Goal: Use online tool/utility: Utilize a website feature to perform a specific function

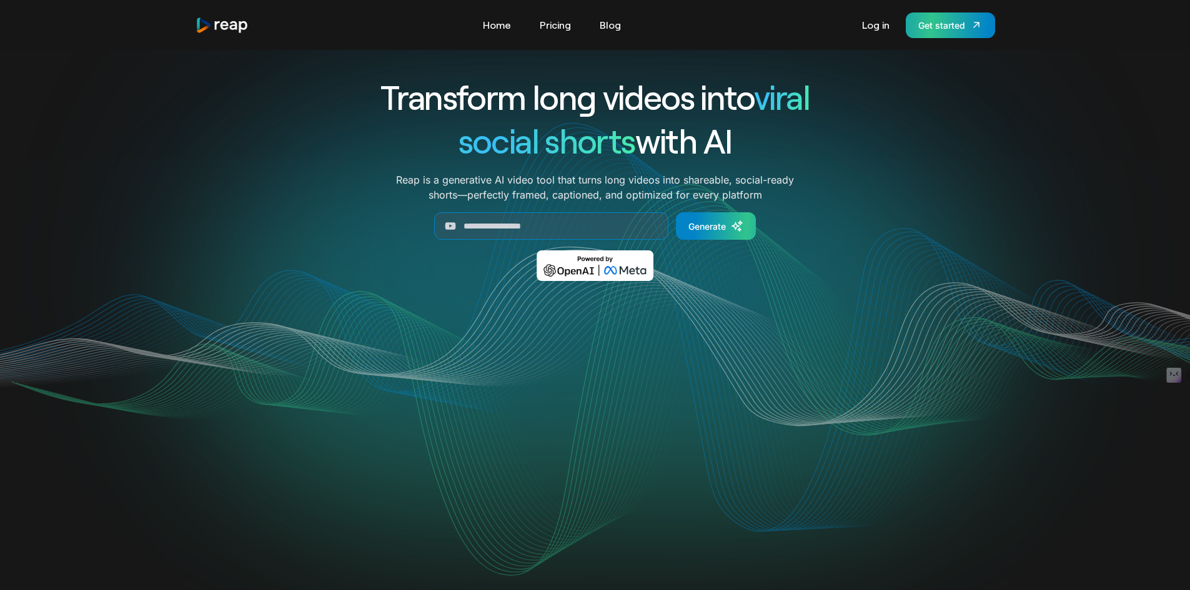
click at [961, 22] on div "Get started" at bounding box center [941, 25] width 47 height 13
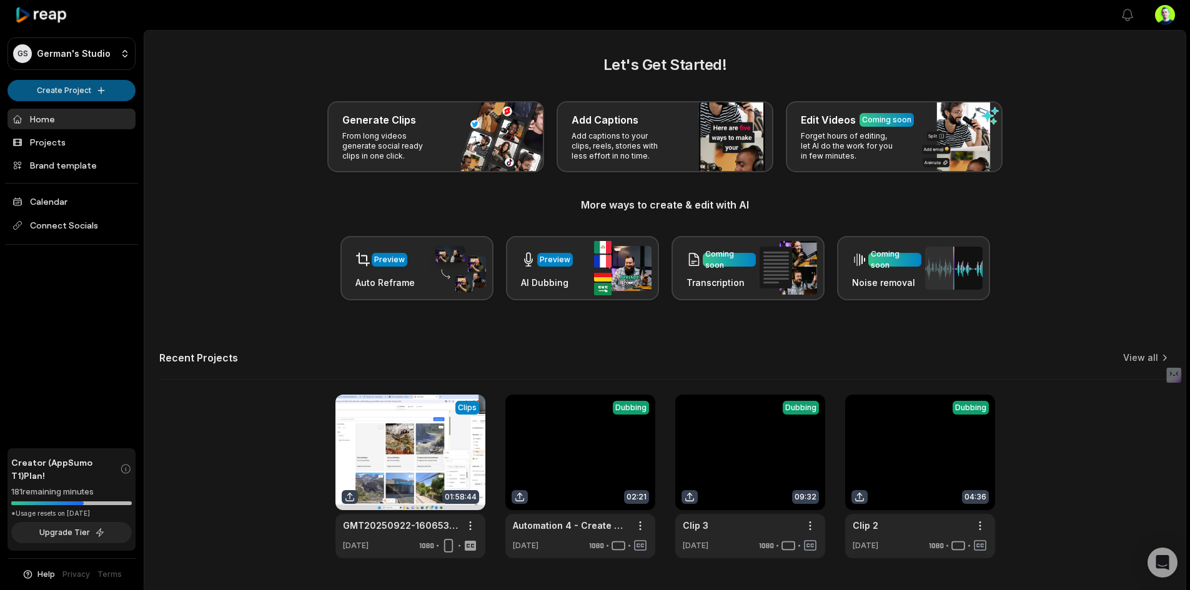
click at [77, 87] on html "GS German's Studio Create Project Home Projects Brand template Calendar Connect…" at bounding box center [595, 295] width 1190 height 590
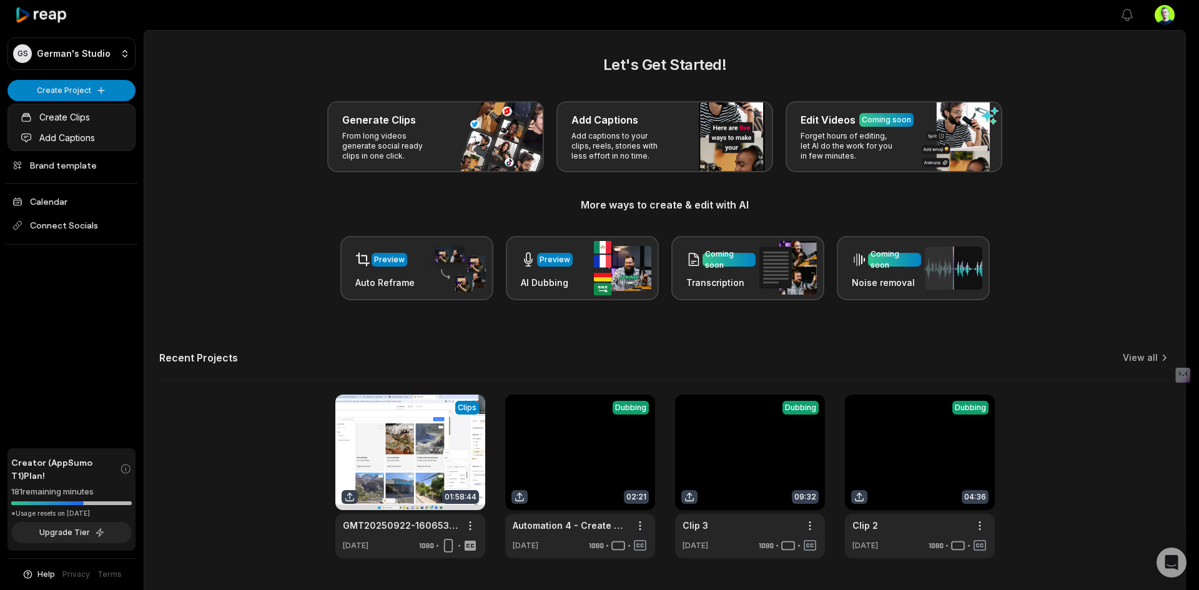
click at [244, 74] on html "GS German's Studio Create Project Home Projects Brand template Calendar Connect…" at bounding box center [599, 295] width 1199 height 590
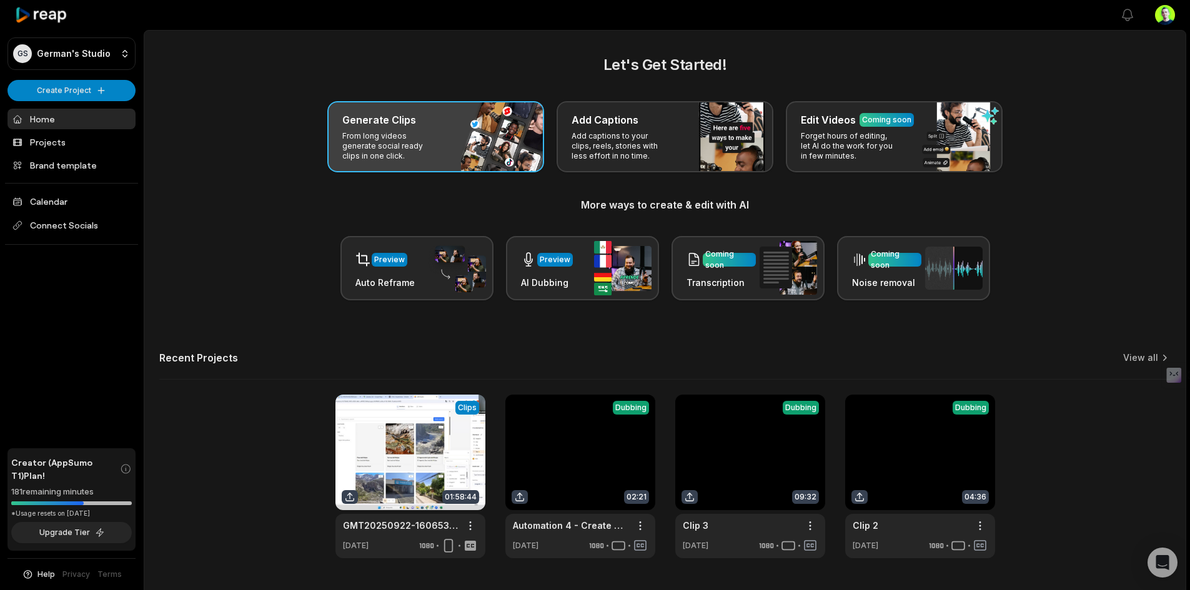
click at [382, 140] on p "From long videos generate social ready clips in one click." at bounding box center [390, 146] width 97 height 30
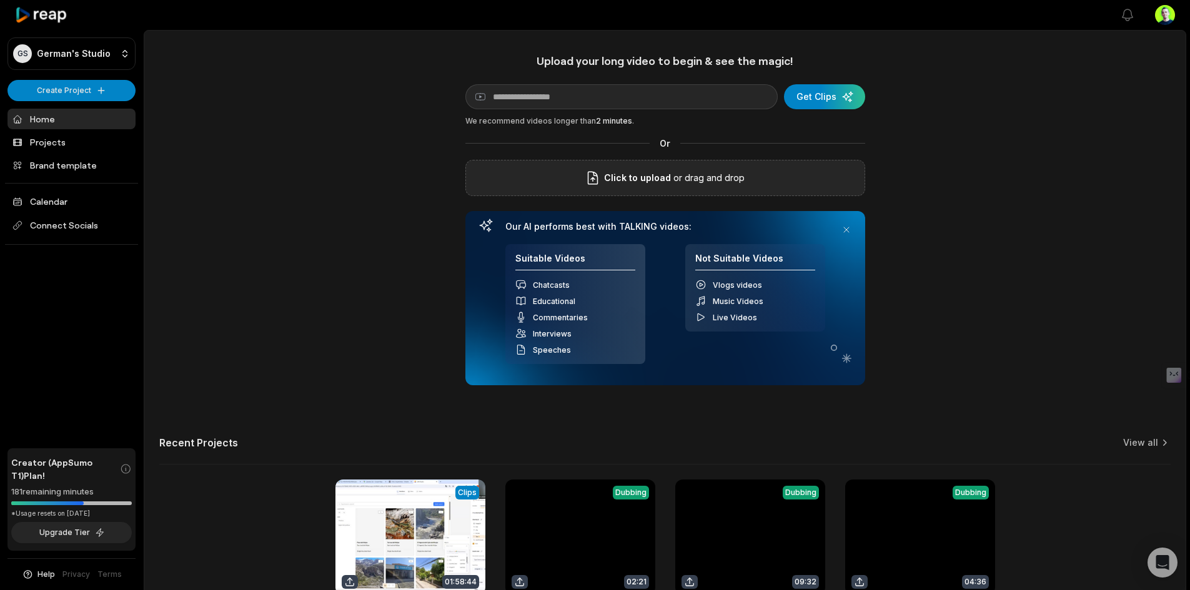
click at [710, 174] on p "or drag and drop" at bounding box center [708, 177] width 74 height 15
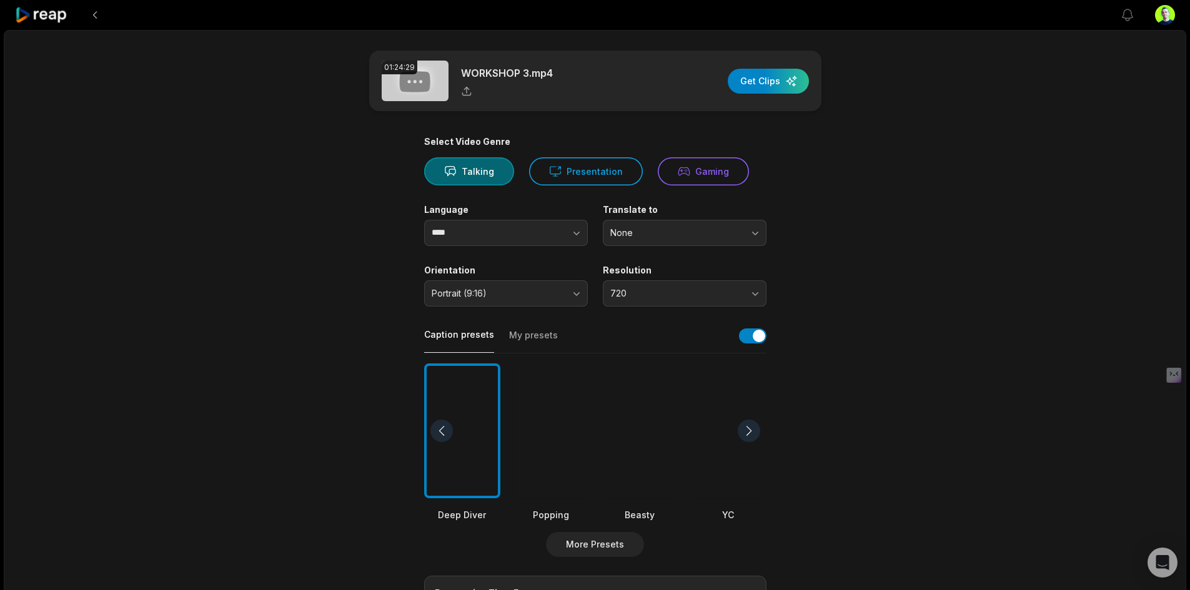
scroll to position [125, 0]
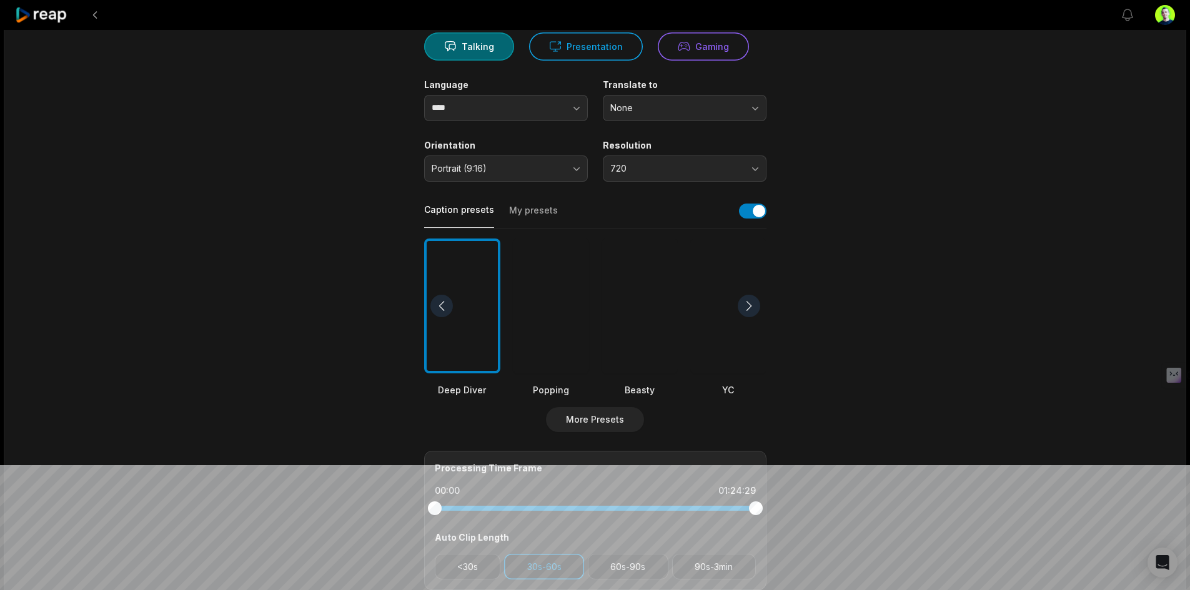
click at [579, 61] on div "Select Video Genre Talking Presentation Gaming Language **** Translate to None …" at bounding box center [595, 348] width 342 height 674
click at [596, 51] on button "Presentation" at bounding box center [586, 46] width 114 height 28
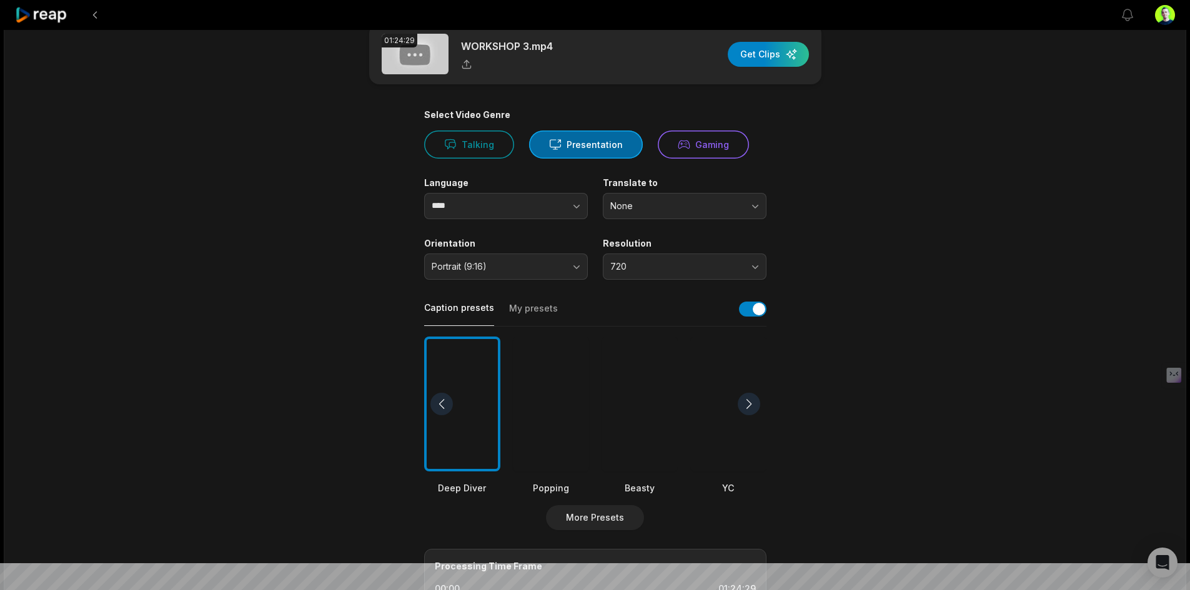
scroll to position [0, 0]
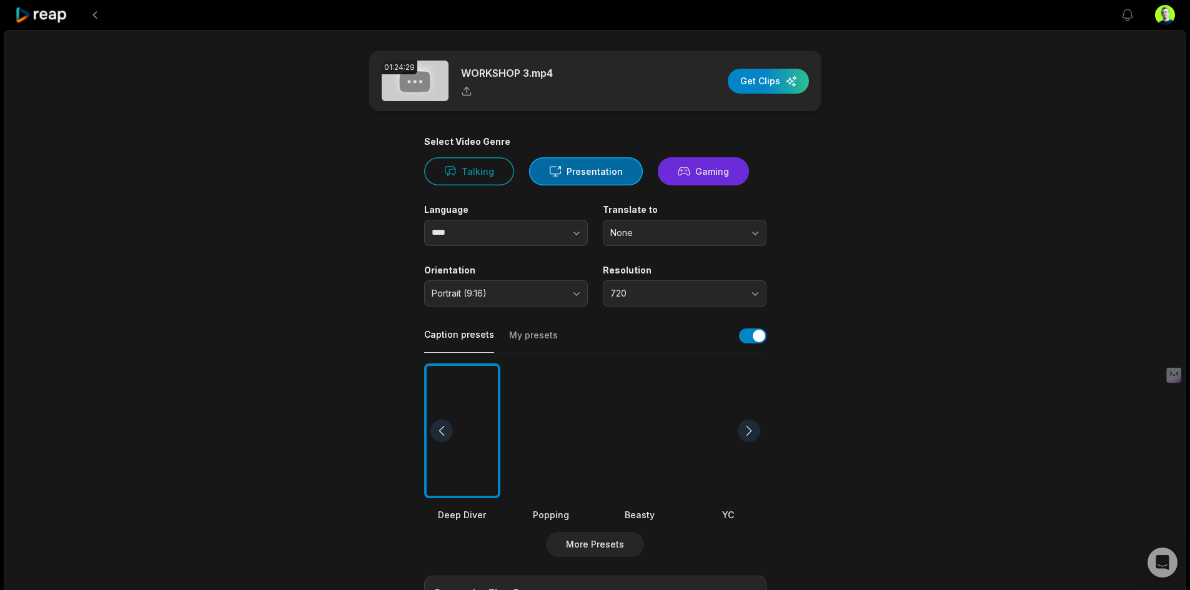
click at [682, 167] on icon at bounding box center [683, 171] width 12 height 13
click at [566, 172] on button "Presentation" at bounding box center [586, 171] width 114 height 28
click at [559, 289] on span "Portrait (9:16)" at bounding box center [496, 293] width 131 height 11
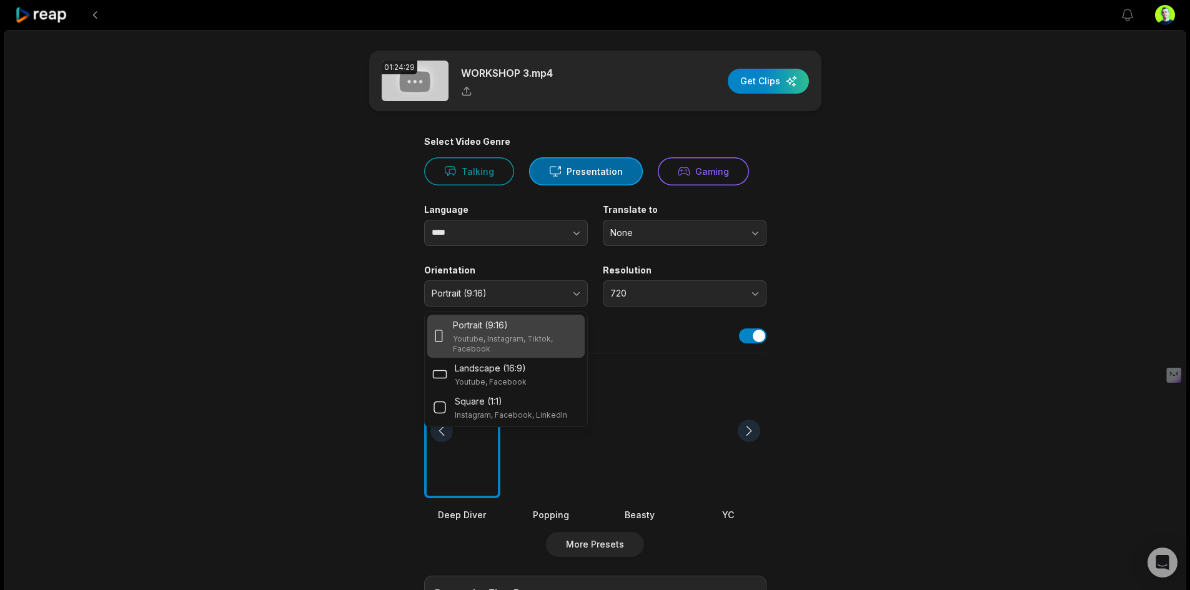
click at [535, 329] on div "Portrait (9:16)" at bounding box center [516, 324] width 126 height 13
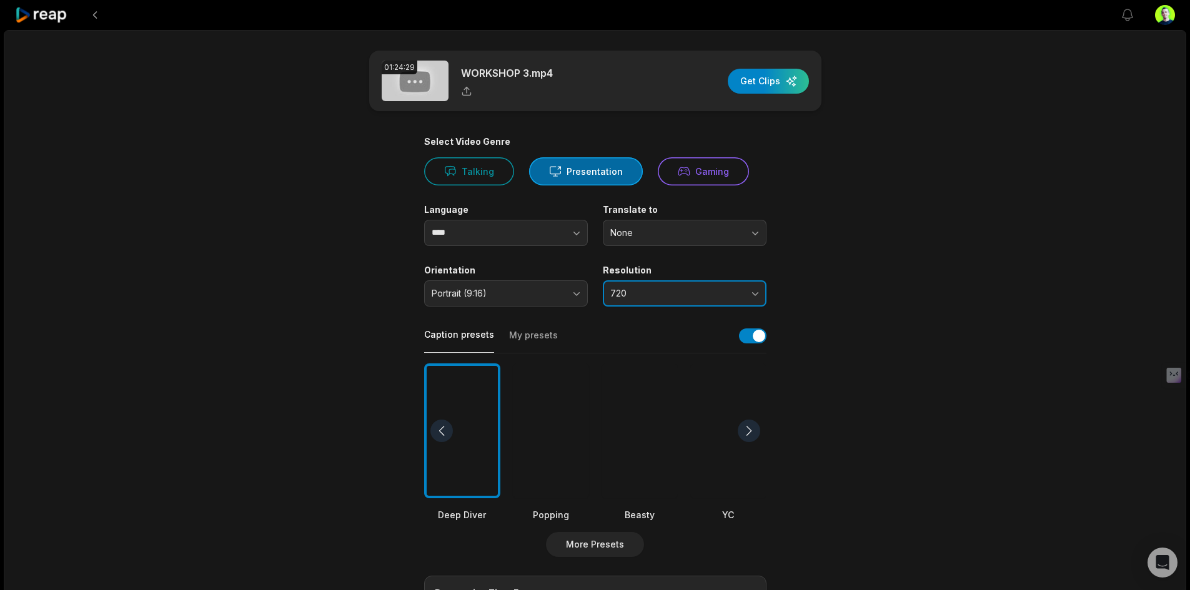
click at [693, 295] on span "720" at bounding box center [675, 293] width 131 height 11
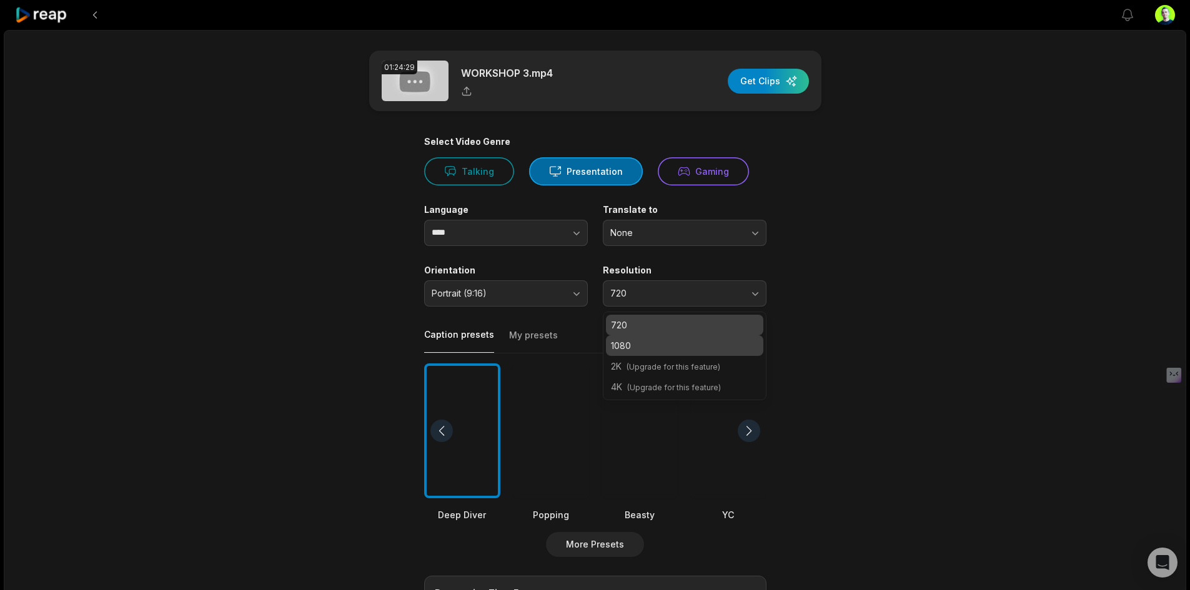
click at [676, 353] on div "1080" at bounding box center [684, 345] width 157 height 21
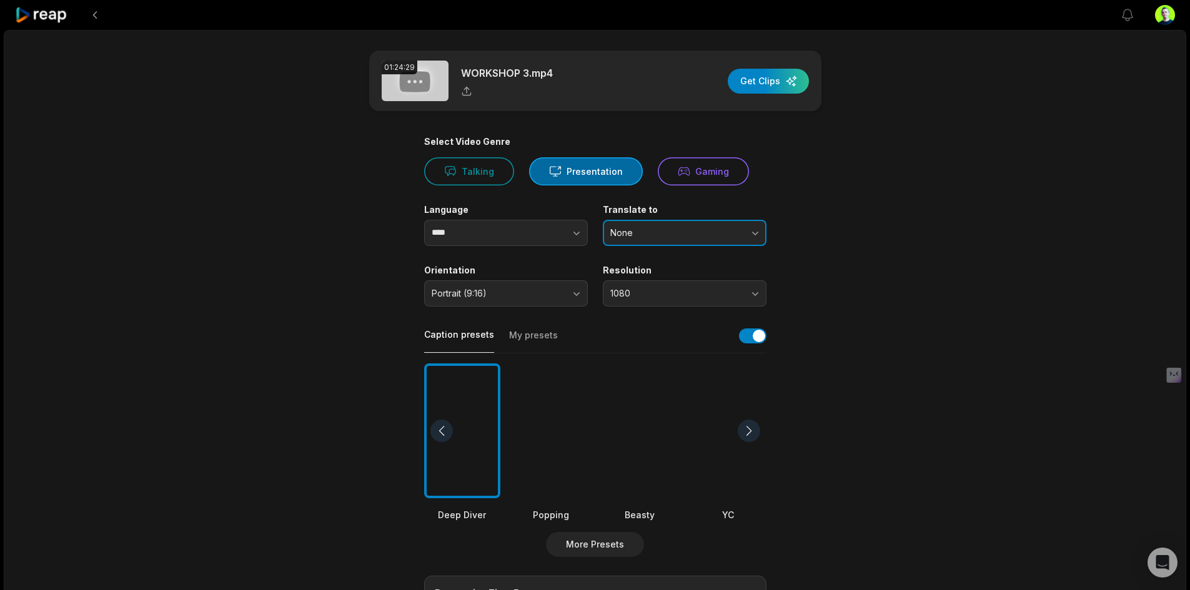
click at [733, 241] on button "None" at bounding box center [685, 233] width 164 height 26
click at [822, 233] on main "01:24:29 WORKSHOP 3.mp4 Get Clips Select Video Genre Talking Presentation Gamin…" at bounding box center [595, 430] width 604 height 759
click at [677, 171] on icon at bounding box center [683, 171] width 12 height 13
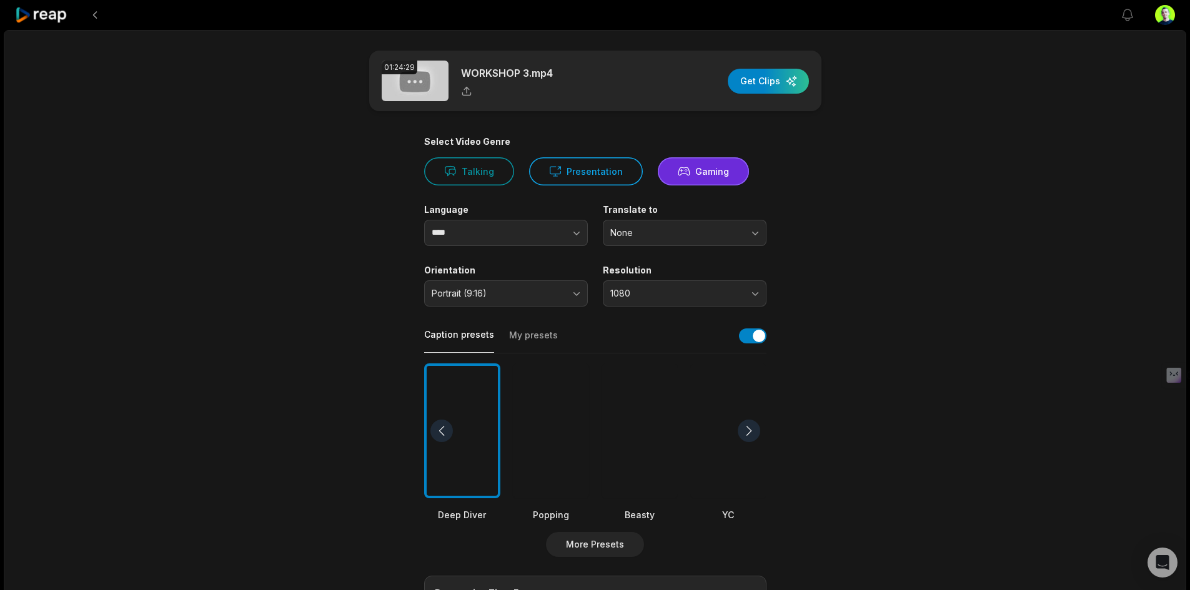
click at [538, 278] on div "Orientation Portrait (9:16)" at bounding box center [506, 286] width 164 height 42
click at [540, 290] on span "Portrait (9:16)" at bounding box center [496, 293] width 131 height 11
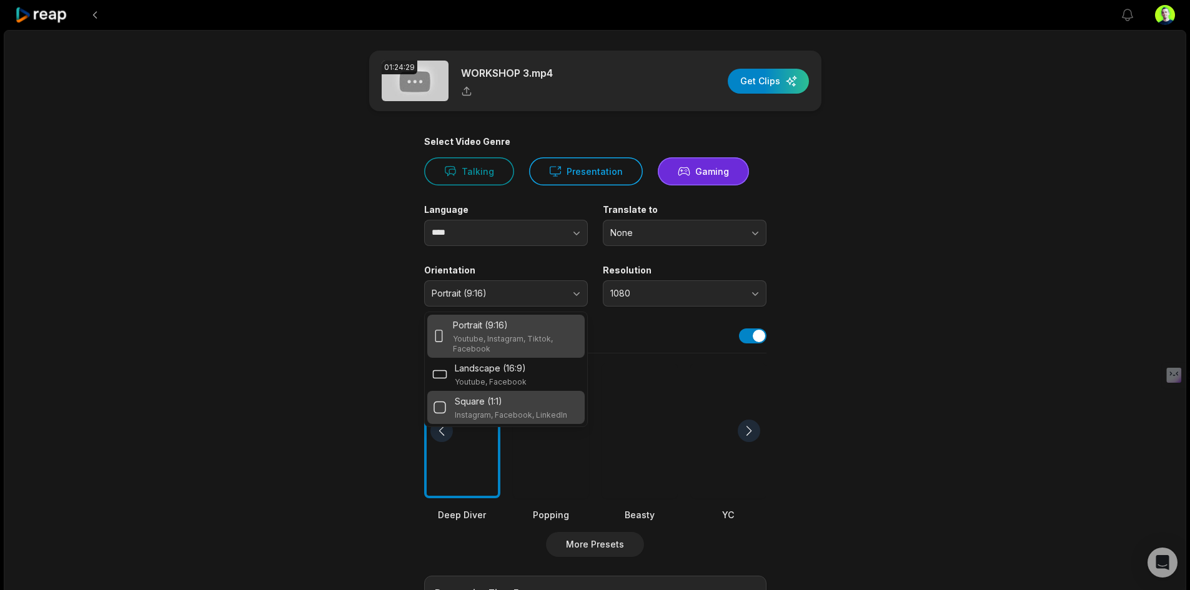
click at [537, 398] on div "Square (1:1)" at bounding box center [511, 401] width 112 height 13
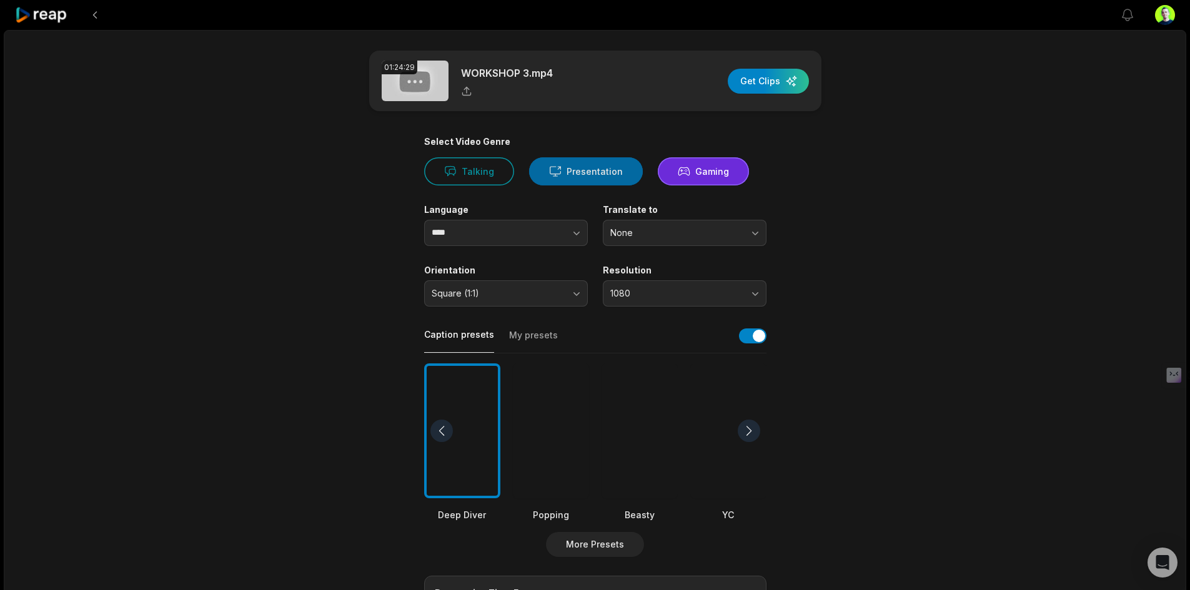
click at [554, 184] on button "Presentation" at bounding box center [586, 171] width 114 height 28
click at [762, 81] on div "button" at bounding box center [767, 81] width 81 height 25
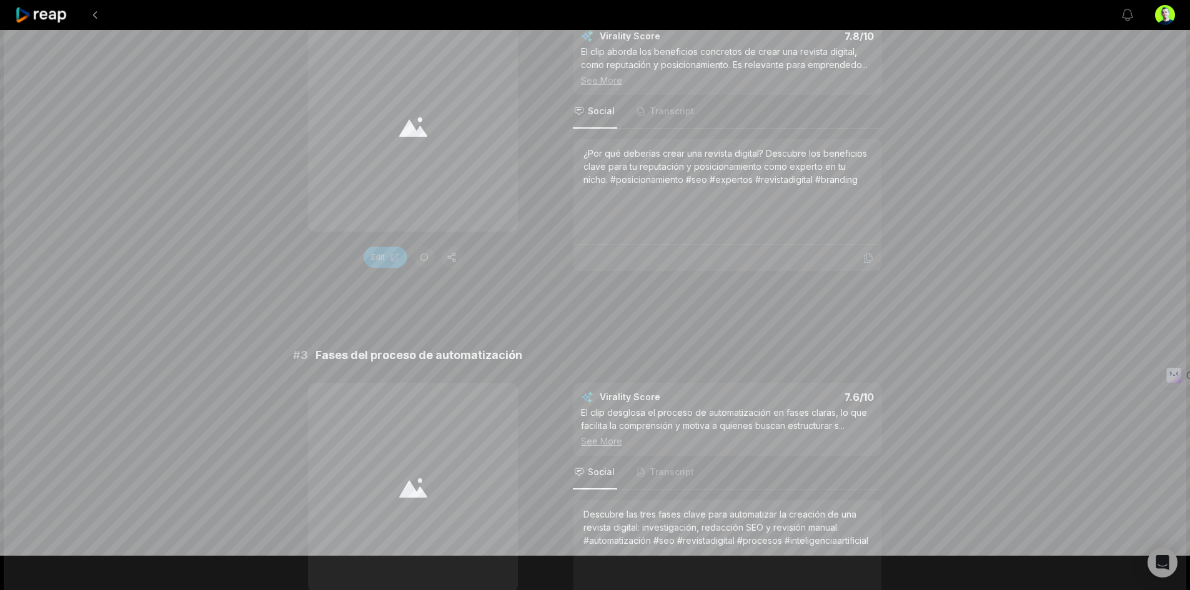
scroll to position [500, 0]
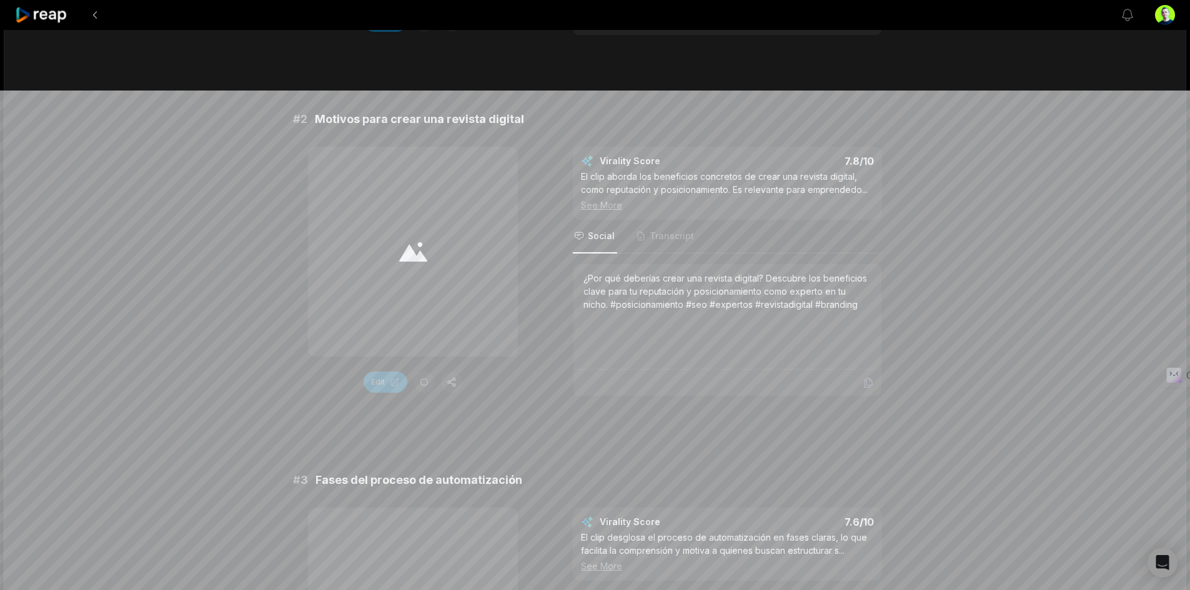
click at [395, 229] on div at bounding box center [413, 252] width 210 height 210
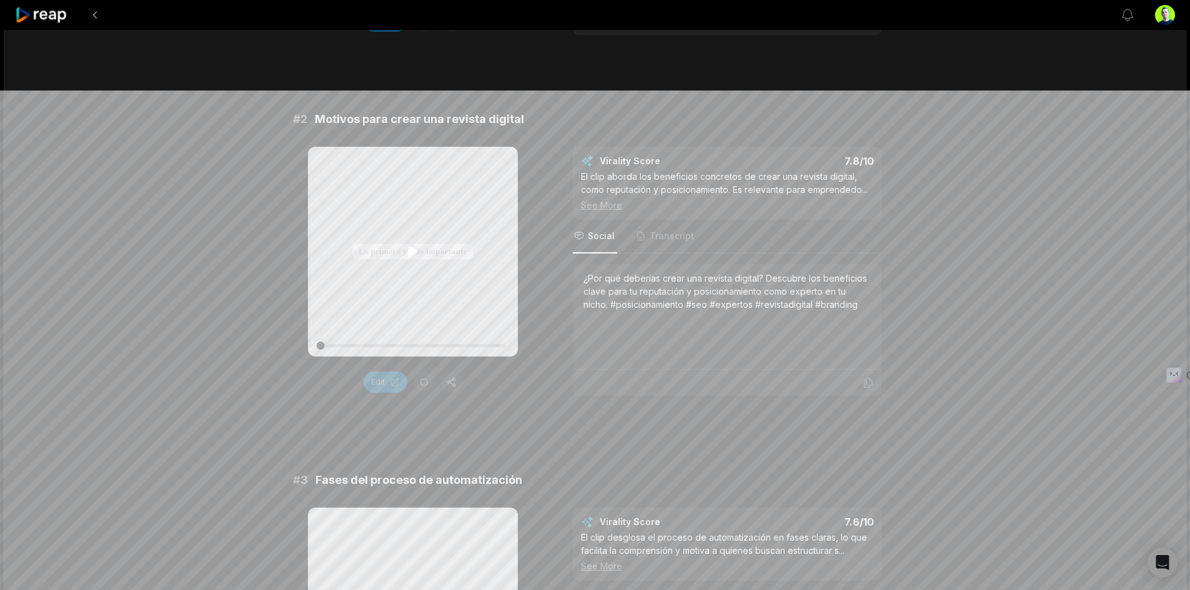
click at [413, 245] on icon at bounding box center [412, 251] width 15 height 15
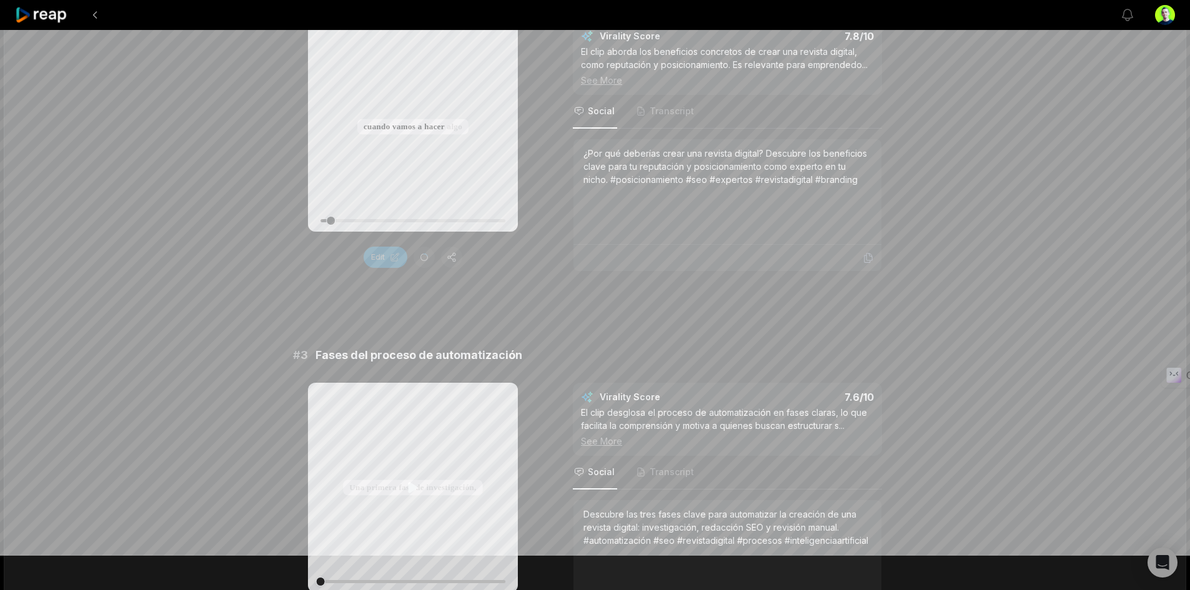
click at [409, 483] on icon at bounding box center [412, 488] width 9 height 11
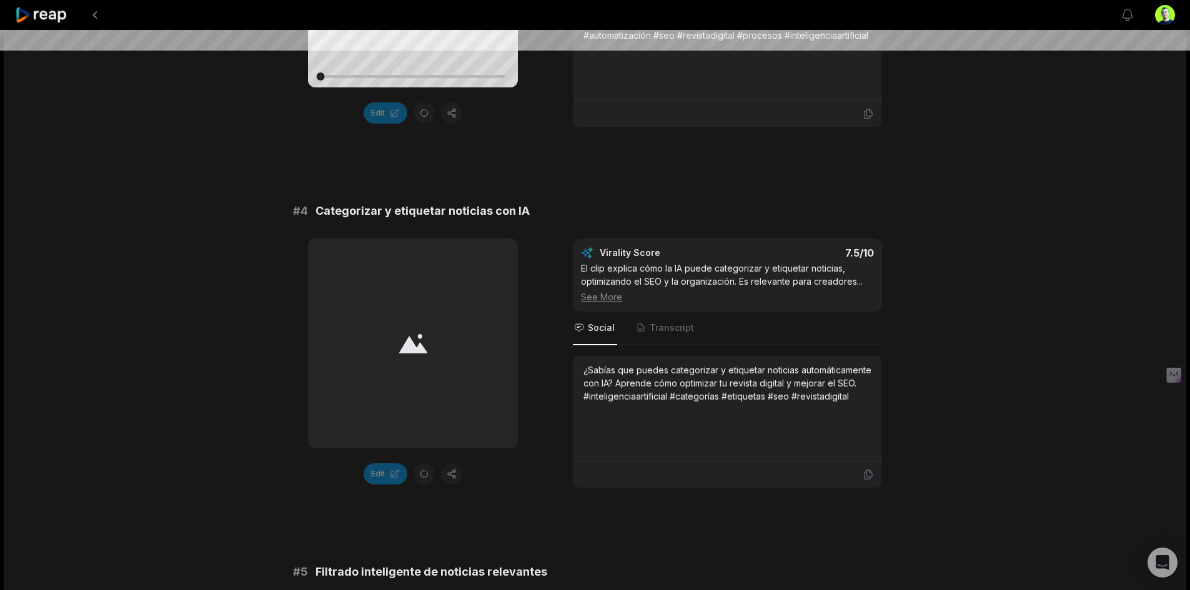
scroll to position [1249, 0]
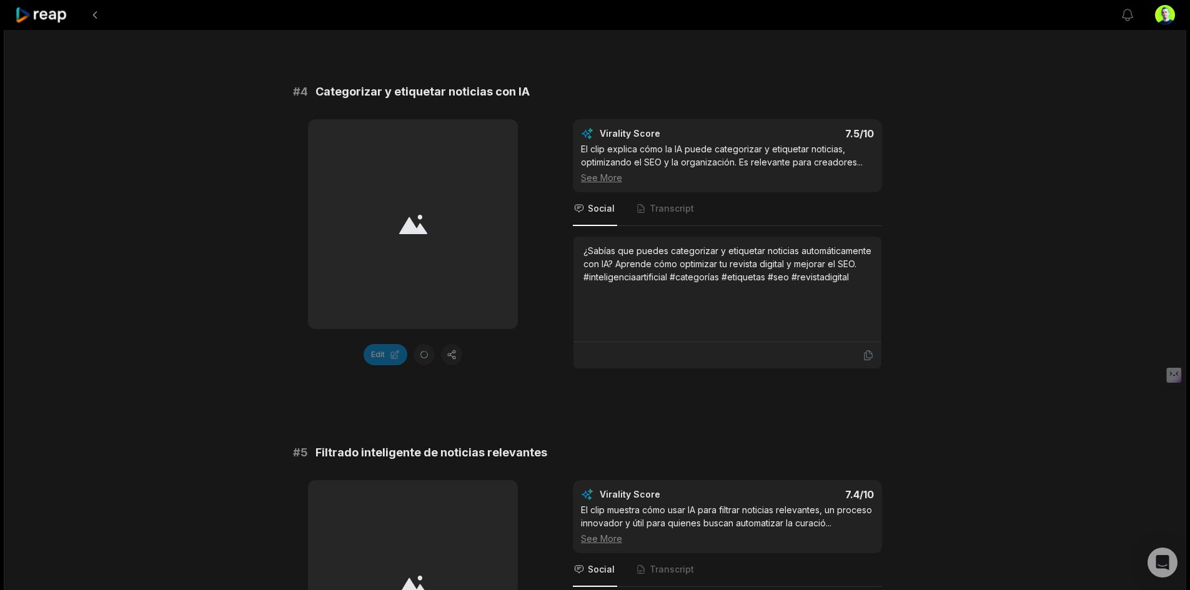
click at [413, 206] on div at bounding box center [413, 224] width 210 height 210
